Goal: Transaction & Acquisition: Book appointment/travel/reservation

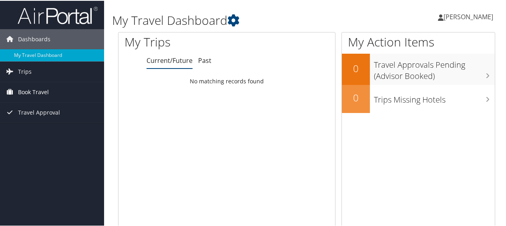
click at [32, 89] on span "Book Travel" at bounding box center [33, 91] width 31 height 20
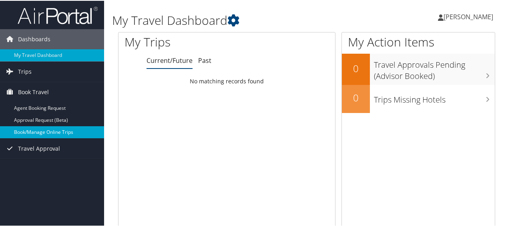
click at [32, 130] on link "Book/Manage Online Trips" at bounding box center [52, 131] width 104 height 12
